Goal: Communication & Community: Answer question/provide support

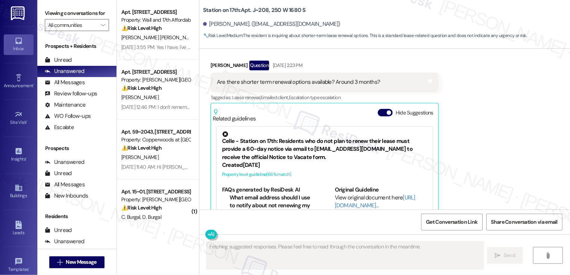
scroll to position [813, 0]
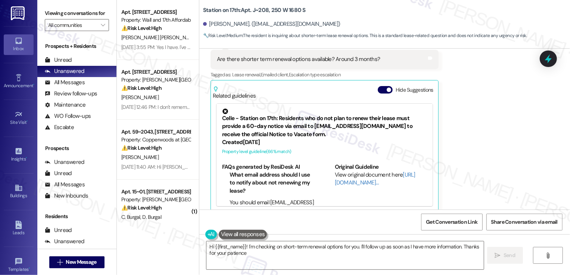
type textarea "Hi {{first_name}}! I'm checking on short-term renewal options for you. I'll fol…"
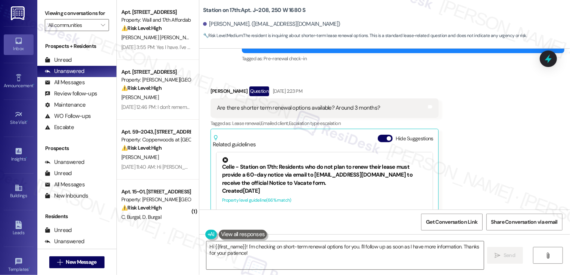
scroll to position [763, 0]
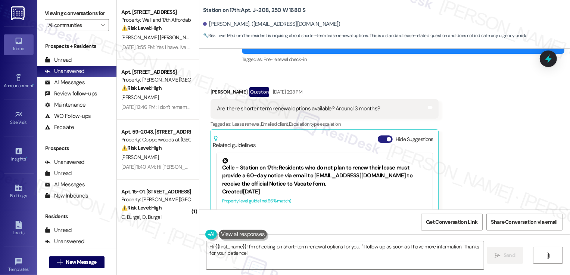
click at [380, 135] on button "Hide Suggestions" at bounding box center [385, 138] width 15 height 7
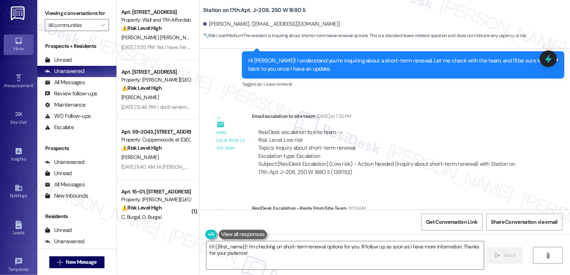
scroll to position [935, 0]
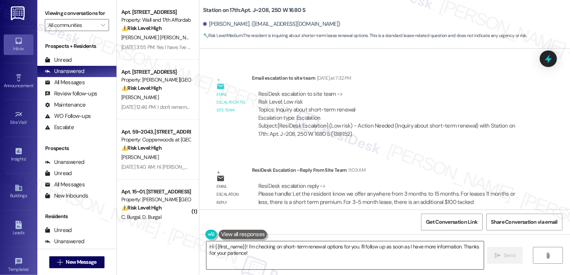
click at [291, 255] on textarea "Hi {{first_name}}! I'm checking on short-term renewal options for you. I'll fol…" at bounding box center [346, 255] width 278 height 28
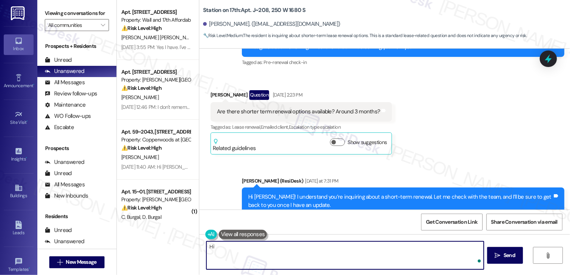
scroll to position [750, 0]
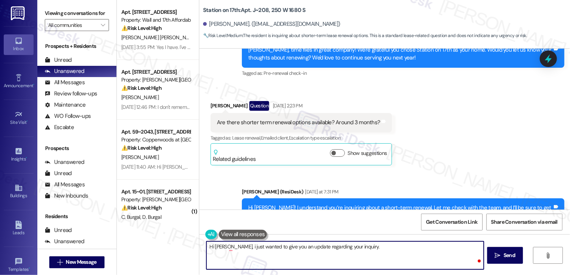
paste textarea "offer anywhere from 3 months to 15 months. For leases 11 months or less, there …"
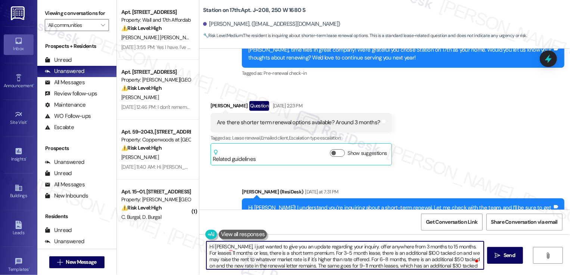
click at [351, 245] on textarea "Hi Jacob, i just wanted to give you an update regarding your inquiry. offer any…" at bounding box center [346, 255] width 278 height 28
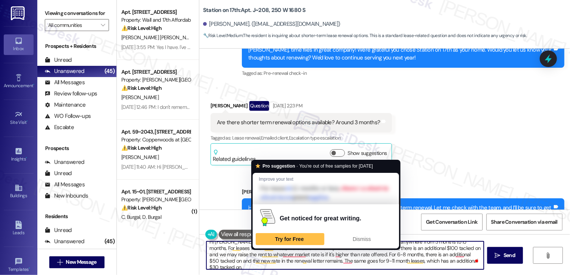
scroll to position [5, 0]
click at [248, 252] on textarea "Hi Jacob, I just wanted to give you an update regarding your inquiry. We offer …" at bounding box center [346, 255] width 278 height 28
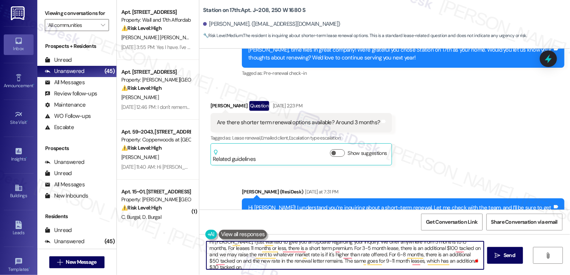
scroll to position [0, 0]
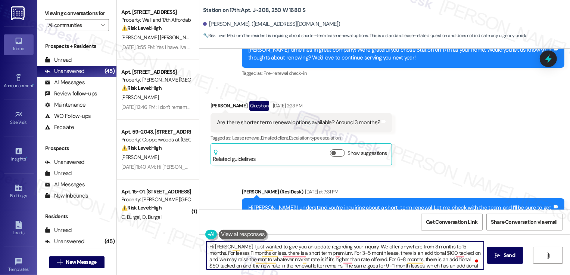
click at [352, 246] on textarea "Hi Jacob, I just wanted to give you an update regarding your inquiry. We offer …" at bounding box center [346, 255] width 278 height 28
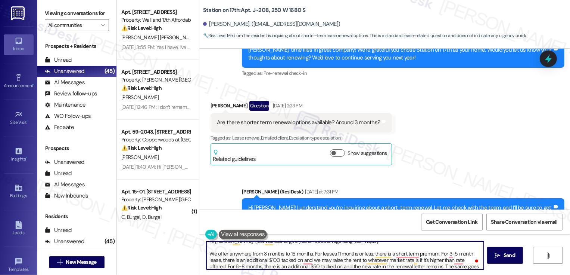
scroll to position [6, 0]
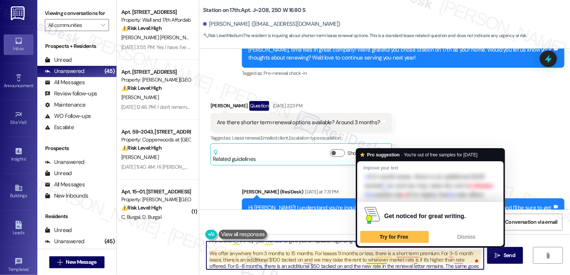
click at [360, 258] on textarea "Hi Jacob, I just wanted to give you an update regarding your inquiry. We offer …" at bounding box center [346, 255] width 278 height 28
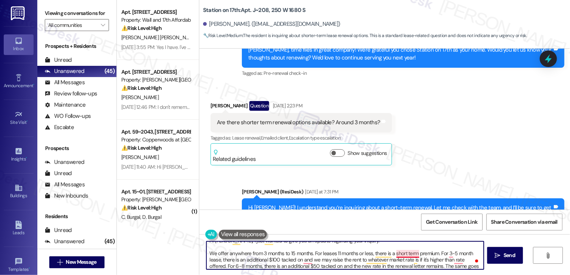
click at [404, 254] on textarea "Hi Jacob, I just wanted to give you an update regarding your inquiry. We offer …" at bounding box center [346, 255] width 278 height 28
click at [440, 253] on textarea "Hi Jacob, I just wanted to give you an update regarding your inquiry. We offer …" at bounding box center [346, 255] width 278 height 28
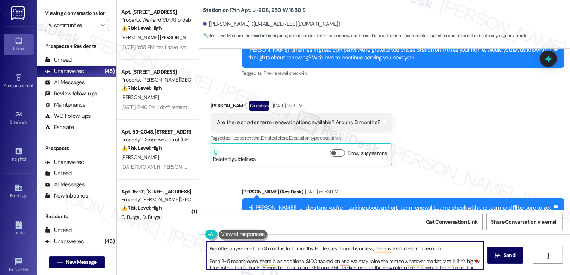
scroll to position [16, 0]
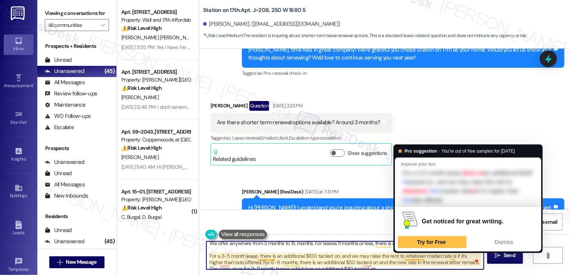
click at [399, 256] on textarea "Hi Jacob, I just wanted to give you an update regarding your inquiry. We offer …" at bounding box center [346, 255] width 278 height 28
click at [394, 257] on textarea "Hi Jacob, I just wanted to give you an update regarding your inquiry. We offer …" at bounding box center [346, 255] width 278 height 28
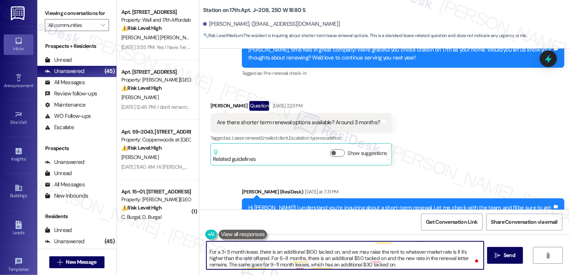
click at [251, 258] on textarea "Hi Jacob, I just wanted to give you an update regarding your inquiry. We offer …" at bounding box center [346, 255] width 278 height 28
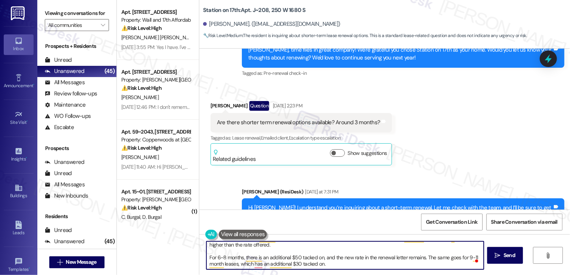
click at [422, 256] on textarea "Hi Jacob, I just wanted to give you an update regarding your inquiry. We offer …" at bounding box center [346, 255] width 278 height 28
click at [331, 268] on textarea "Hi Jacob, I just wanted to give you an update regarding your inquiry. We offer …" at bounding box center [346, 255] width 278 height 28
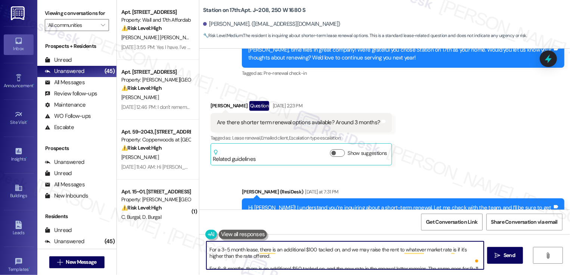
click at [349, 250] on textarea "Hi Jacob, I just wanted to give you an update regarding your inquiry. We offer …" at bounding box center [346, 255] width 278 height 28
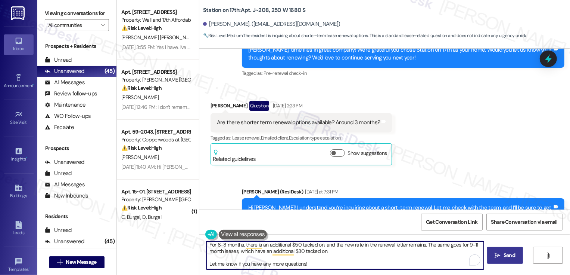
type textarea "Hi Jacob, I just wanted to give you an update regarding your inquiry. We offer …"
click at [507, 258] on span "Send" at bounding box center [510, 255] width 12 height 8
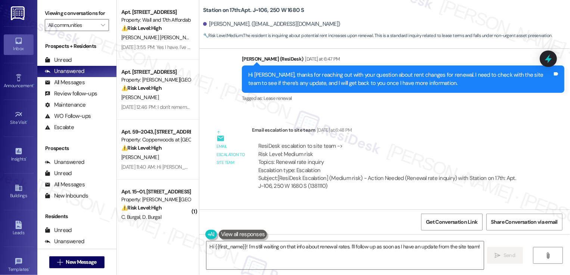
scroll to position [1049, 0]
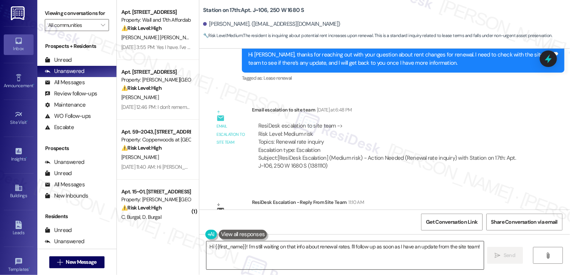
click at [284, 251] on textarea "Hi {{first_name}}! I'm still waiting on that info about renewal rates. I'll fol…" at bounding box center [346, 255] width 278 height 28
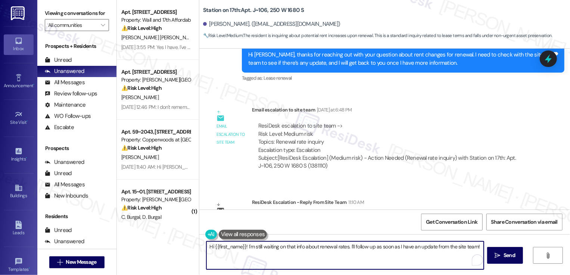
drag, startPoint x: 247, startPoint y: 248, endPoint x: 277, endPoint y: 267, distance: 35.1
click at [277, 267] on textarea "Hi {{first_name}}! I'm still waiting on that info about renewal rates. I'll fol…" at bounding box center [346, 255] width 278 height 28
paste textarea "we have not yet received renewals for her time frame yet, but we should be rece…"
click at [341, 245] on textarea "Hi {{first_name}}! Just sharing a quick update from the team. we have not yet r…" at bounding box center [346, 255] width 278 height 28
click at [422, 244] on textarea "Hi {{first_name}}! Just sharing a quick update from the team: we have not yet r…" at bounding box center [346, 255] width 278 height 28
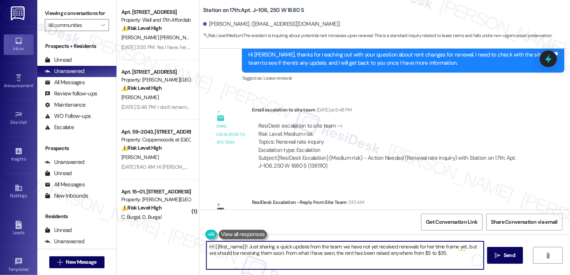
click at [422, 244] on textarea "Hi {{first_name}}! Just sharing a quick update from the team: we have not yet r…" at bounding box center [346, 255] width 278 height 28
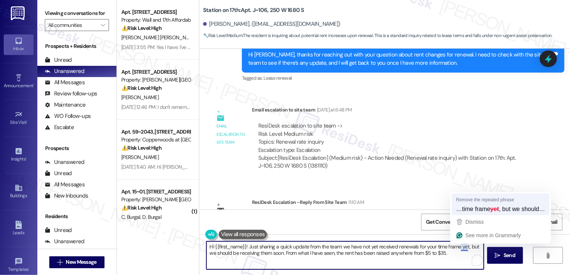
click at [473, 211] on div "Get Conversation Link Share Conversation via email" at bounding box center [384, 221] width 371 height 25
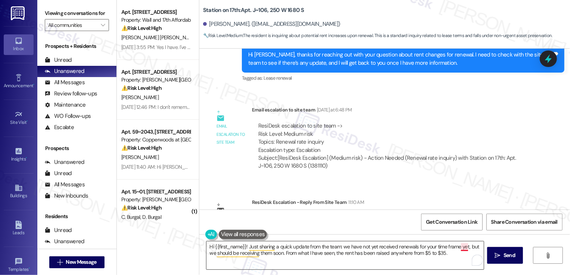
click at [461, 248] on textarea "Hi {{first_name}}! Just sharing a quick update from the team: we have not yet r…" at bounding box center [346, 255] width 278 height 28
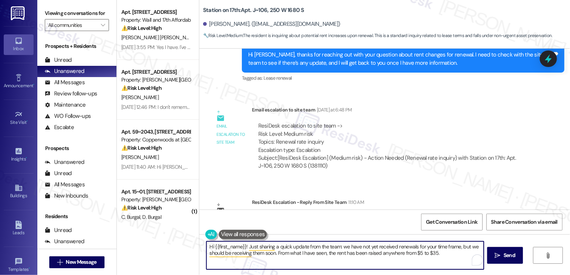
click at [324, 247] on textarea "Hi {{first_name}}! Just sharing a quick update from the team: we have not yet r…" at bounding box center [346, 255] width 278 height 28
drag, startPoint x: 275, startPoint y: 253, endPoint x: 330, endPoint y: 256, distance: 55.7
click at [330, 256] on textarea "Hi {{first_name}}! Just sharing a quick update from the team: we have not yet r…" at bounding box center [346, 255] width 278 height 28
click at [393, 259] on textarea "Hi {{first_name}}! Just sharing a quick update from the team: we have not yet r…" at bounding box center [346, 255] width 278 height 28
click at [388, 254] on textarea "Hi {{first_name}}! Just sharing a quick update from the team: we have not yet r…" at bounding box center [346, 255] width 278 height 28
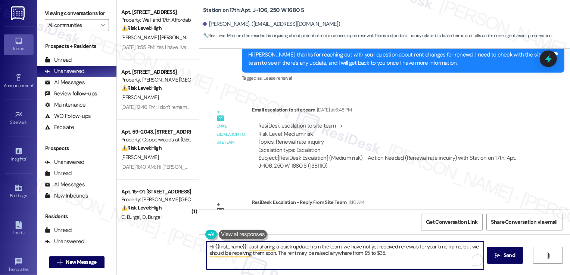
click at [298, 254] on textarea "Hi {{first_name}}! Just sharing a quick update from the team: we have not yet r…" at bounding box center [346, 255] width 278 height 28
click at [393, 253] on textarea "Hi {{first_name}}! Just sharing a quick update from the team: we have not yet r…" at bounding box center [346, 255] width 278 height 28
type textarea "Hi {{first_name}}! Just sharing a quick update from the team: we have not yet r…"
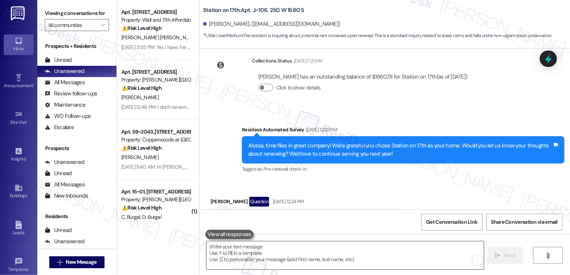
scroll to position [818, 0]
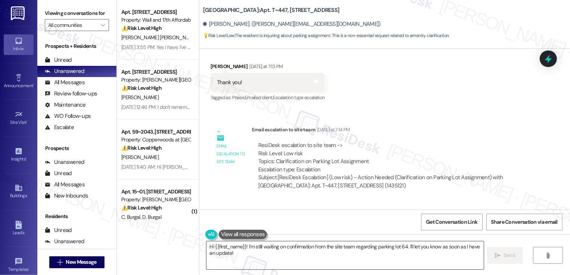
scroll to position [326, 0]
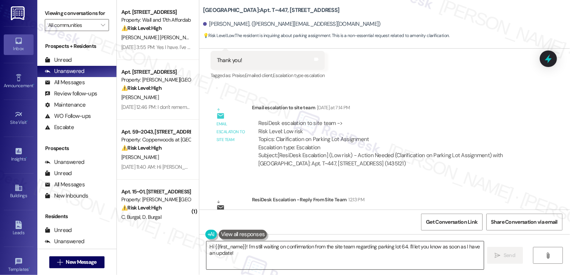
click at [235, 255] on textarea "Hi {{first_name}}! I'm still waiting on confirmation from the site team regardi…" at bounding box center [346, 255] width 278 height 28
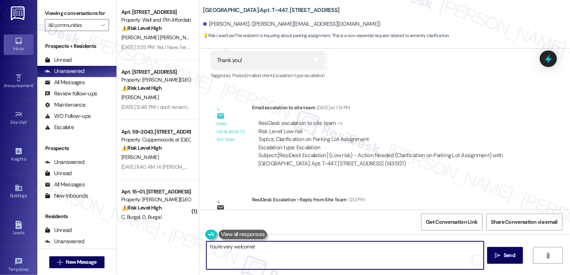
click at [326, 254] on textarea "You're very welcome!" at bounding box center [346, 255] width 278 height 28
paste textarea "assigned parking spot is 53, there are 5 additional parking spaces at the south…"
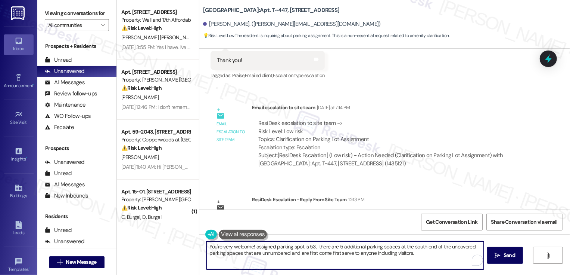
click at [252, 247] on textarea "You're very welcome! assigned parking spot is 53, there are 5 additional parkin…" at bounding box center [346, 255] width 278 height 28
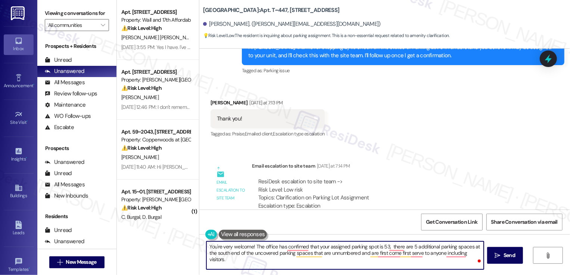
scroll to position [275, 0]
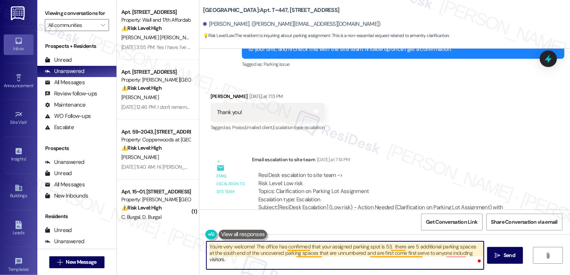
click at [366, 250] on textarea "You're very welcome! The office has confirmed that your assigned parking spot i…" at bounding box center [346, 255] width 278 height 28
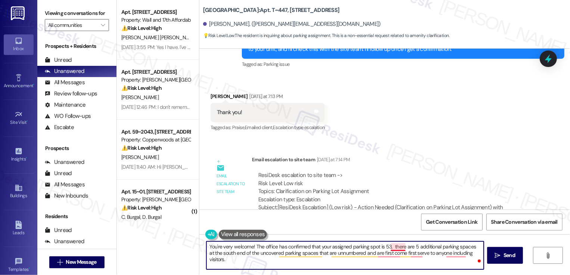
click at [400, 250] on textarea "You're very welcome! The office has confirmed that your assigned parking spot i…" at bounding box center [346, 255] width 278 height 28
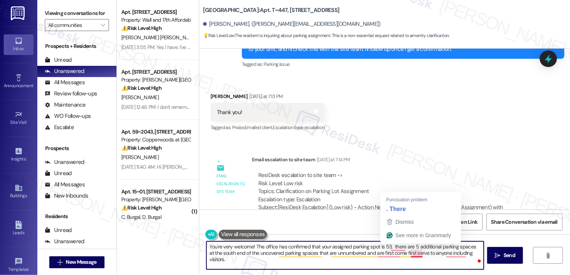
click at [415, 254] on textarea "You're very welcome! The office has confirmed that your assigned parking spot i…" at bounding box center [346, 255] width 278 height 28
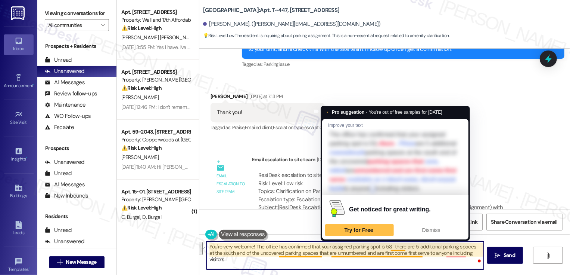
drag, startPoint x: 388, startPoint y: 246, endPoint x: 442, endPoint y: 265, distance: 57.4
click at [442, 265] on textarea "You're very welcome! The office has confirmed that your assigned parking spot i…" at bounding box center [346, 255] width 278 height 28
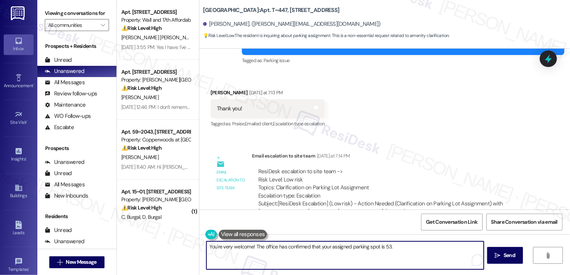
scroll to position [356, 0]
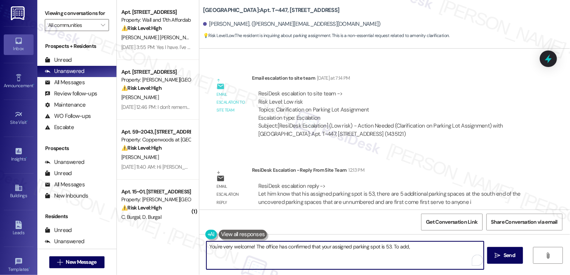
paste textarea "there are 5 additional parking spaces at the south end of the uncovered parking…"
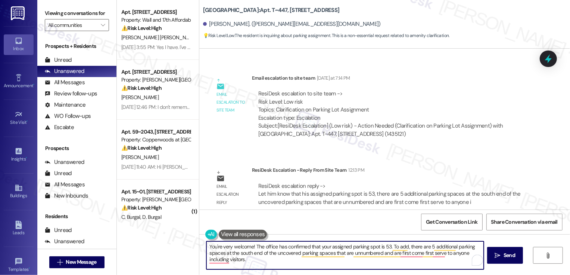
click at [266, 259] on textarea "You're very welcome! The office has confirmed that your assigned parking spot i…" at bounding box center [346, 255] width 278 height 28
click at [361, 258] on textarea "You're very welcome! The office has confirmed that your assigned parking spot i…" at bounding box center [346, 255] width 278 height 28
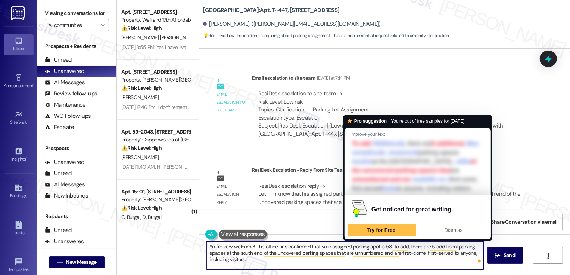
click at [347, 263] on textarea "You're very welcome! The office has confirmed that your assigned parking spot i…" at bounding box center [346, 255] width 278 height 28
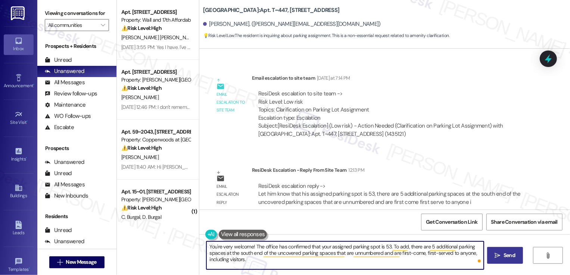
type textarea "You're very welcome! The office has confirmed that your assigned parking spot i…"
click at [504, 255] on span "Send" at bounding box center [510, 255] width 12 height 8
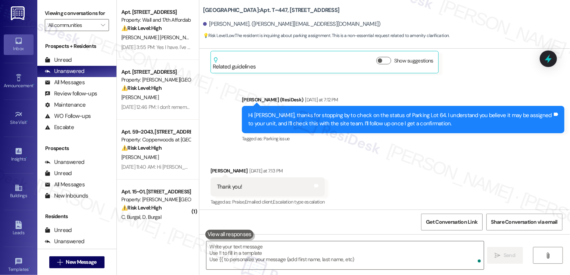
scroll to position [195, 0]
